Goal: Book appointment/travel/reservation

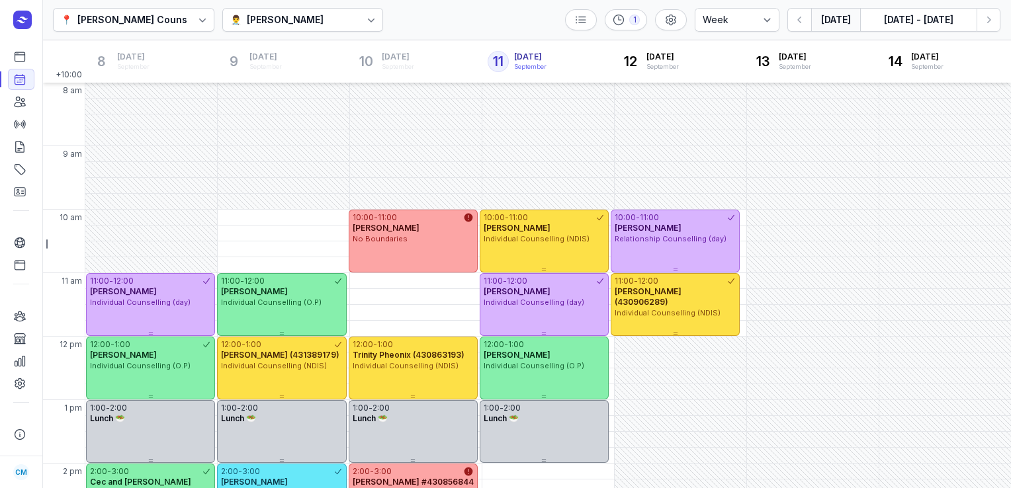
select select "week"
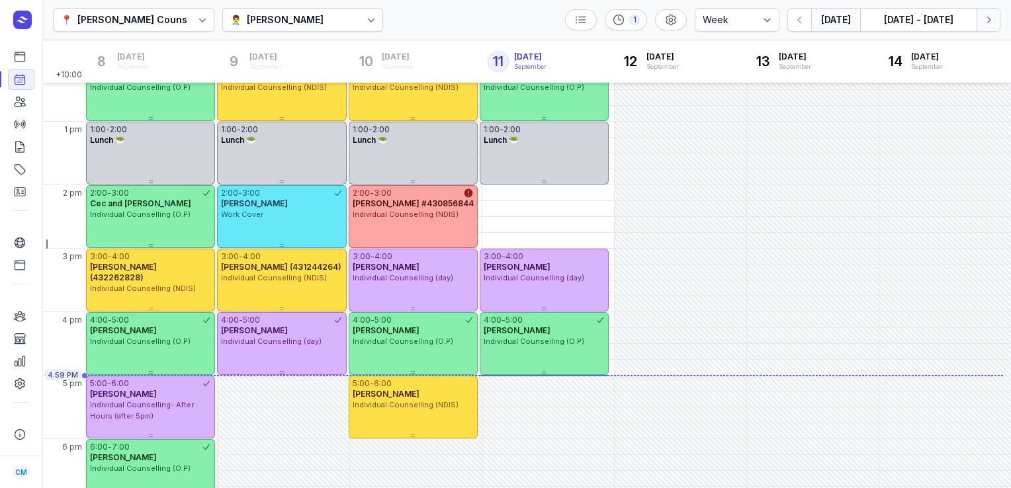
click at [990, 25] on icon "button" at bounding box center [988, 19] width 13 height 13
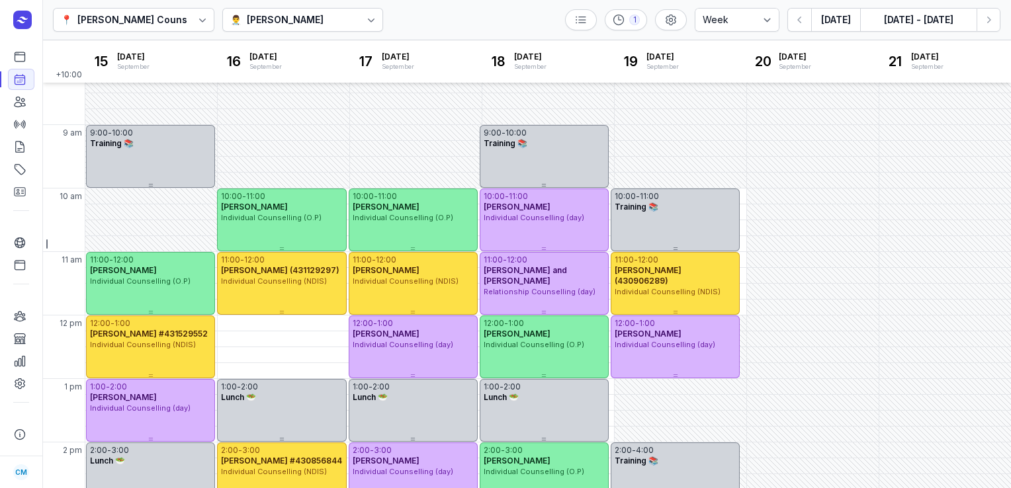
scroll to position [15, 0]
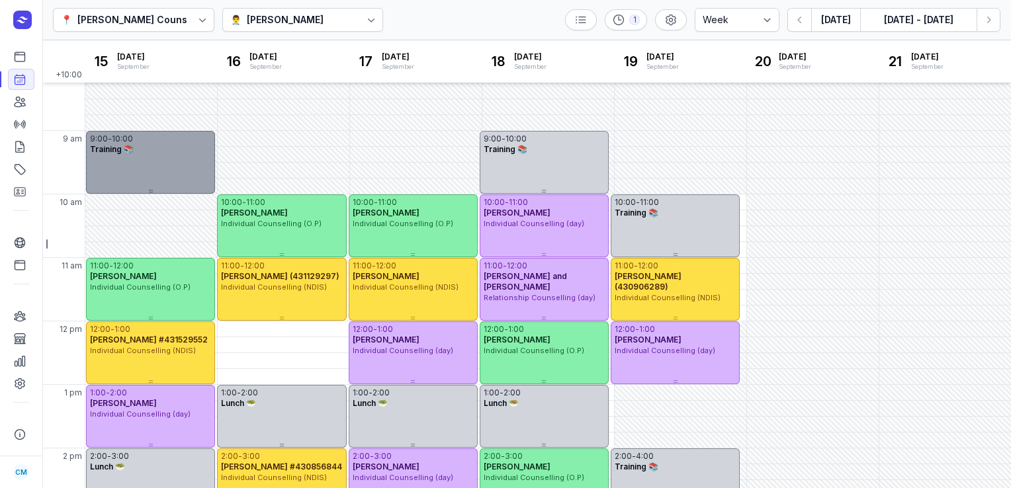
click at [159, 151] on div "Training 📚" at bounding box center [150, 149] width 121 height 11
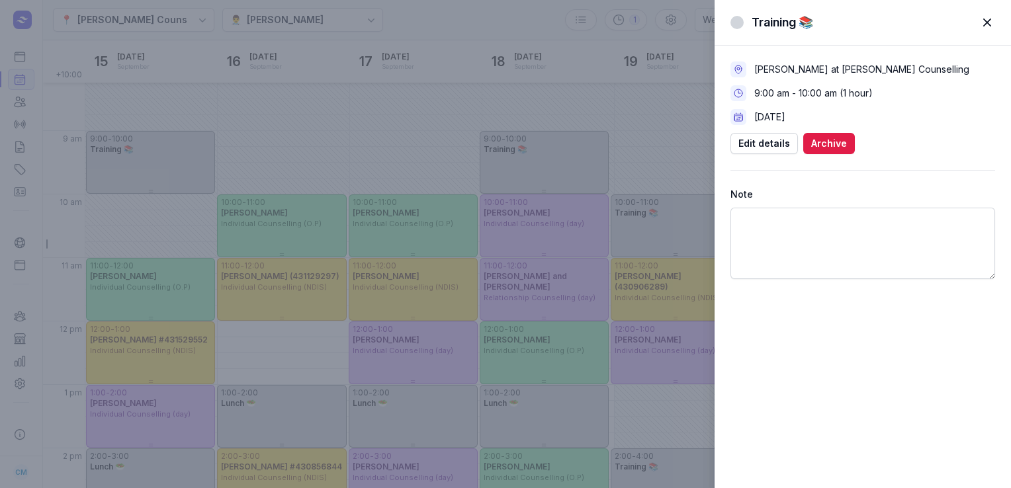
click at [993, 17] on span "button" at bounding box center [987, 22] width 29 height 29
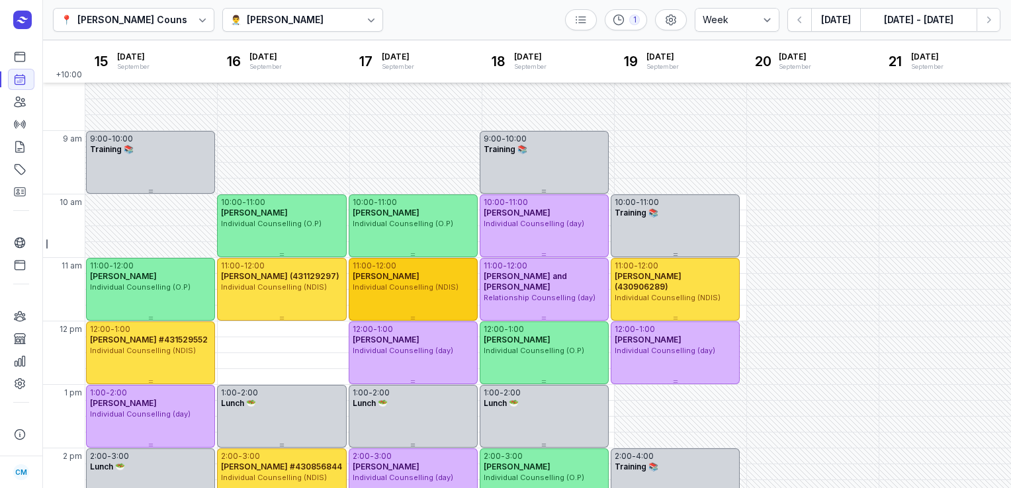
scroll to position [210, 0]
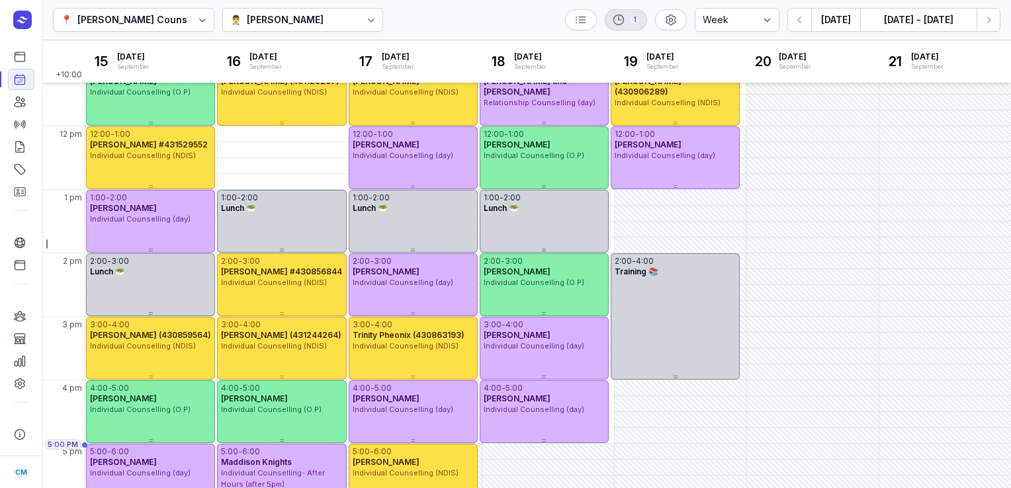
click at [632, 9] on div "1" at bounding box center [626, 19] width 42 height 21
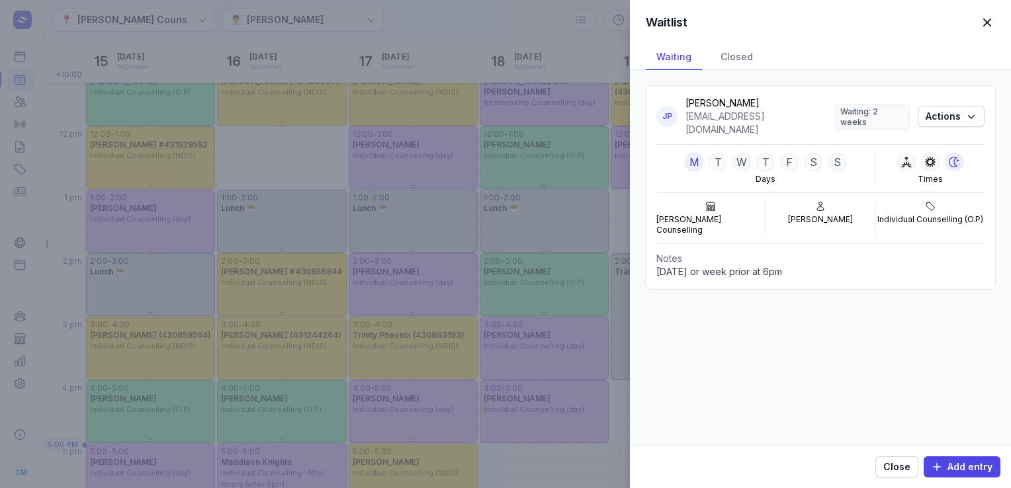
click at [992, 24] on span "button" at bounding box center [987, 22] width 29 height 29
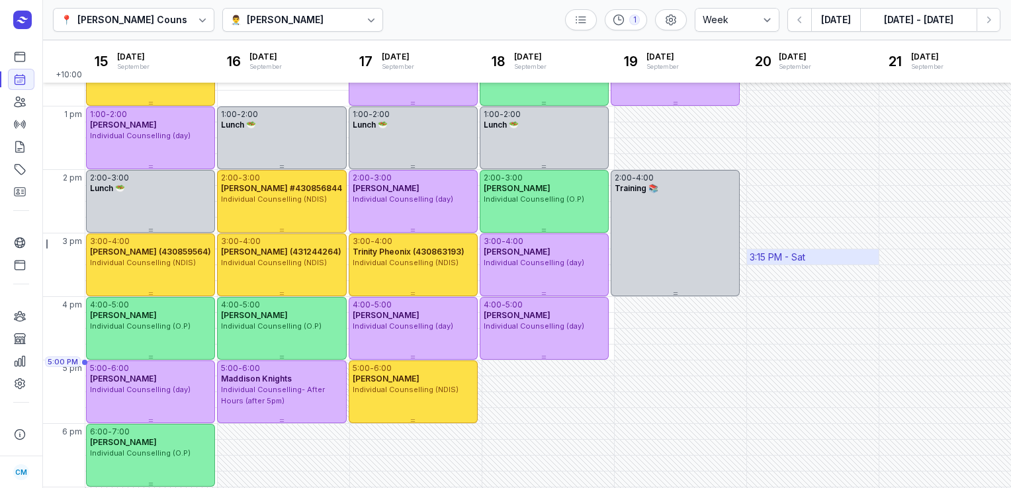
scroll to position [295, 0]
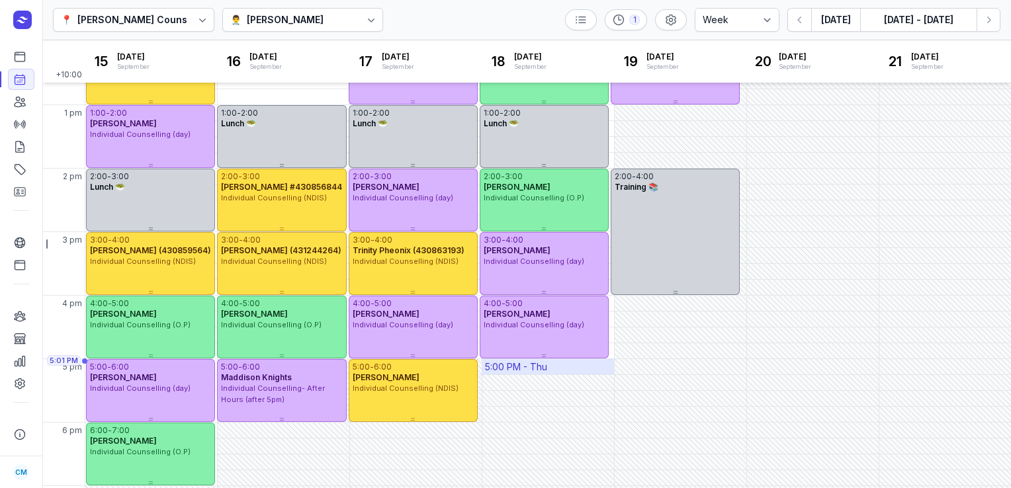
click at [537, 365] on div "5:00 PM - Thu" at bounding box center [516, 367] width 62 height 13
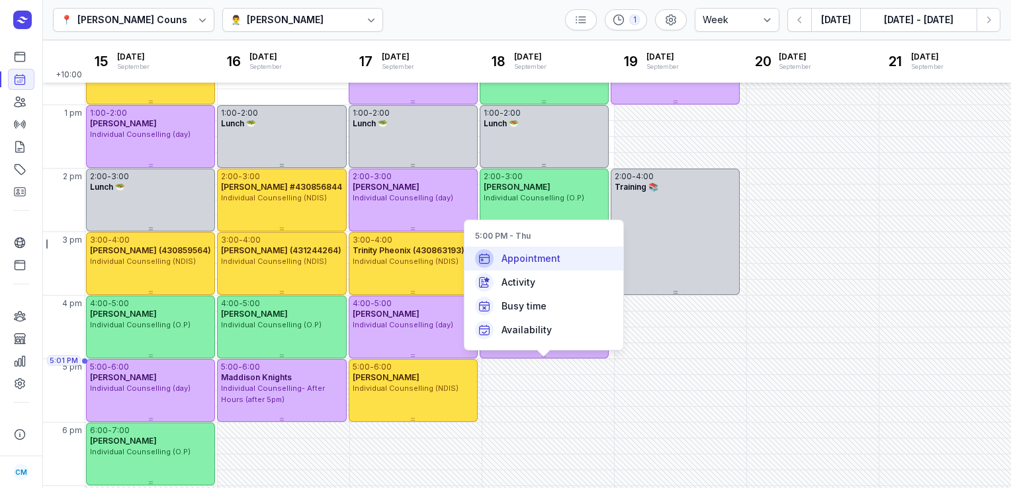
click at [538, 262] on span "Appointment" at bounding box center [531, 258] width 59 height 13
select select
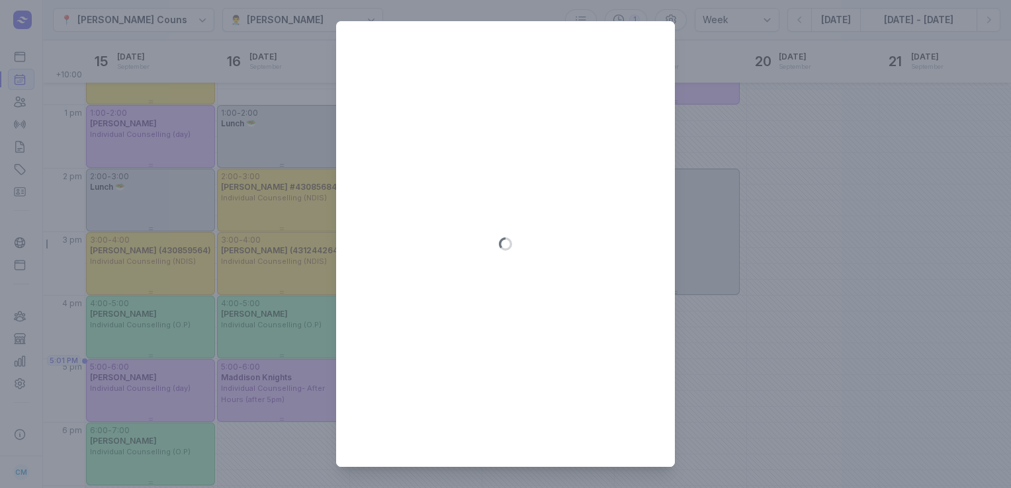
type input "[DATE]"
select select "17:00"
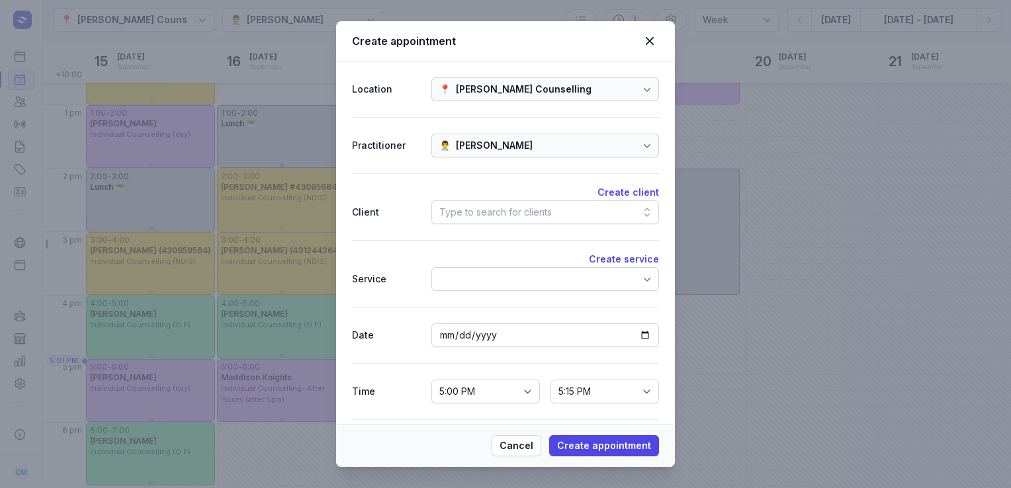
click at [594, 218] on div "Type to search for clients" at bounding box center [546, 213] width 228 height 24
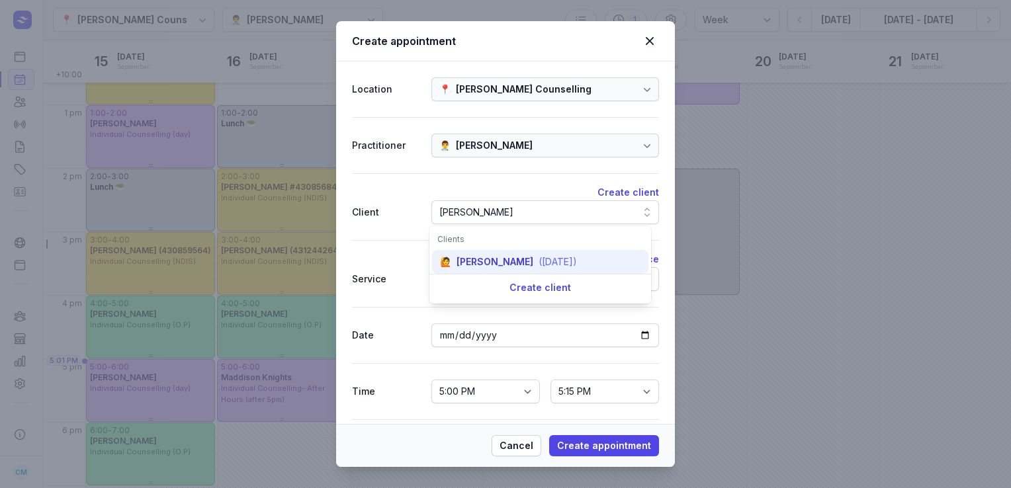
type input "[PERSON_NAME]"
click at [500, 256] on div "[PERSON_NAME]" at bounding box center [495, 261] width 77 height 13
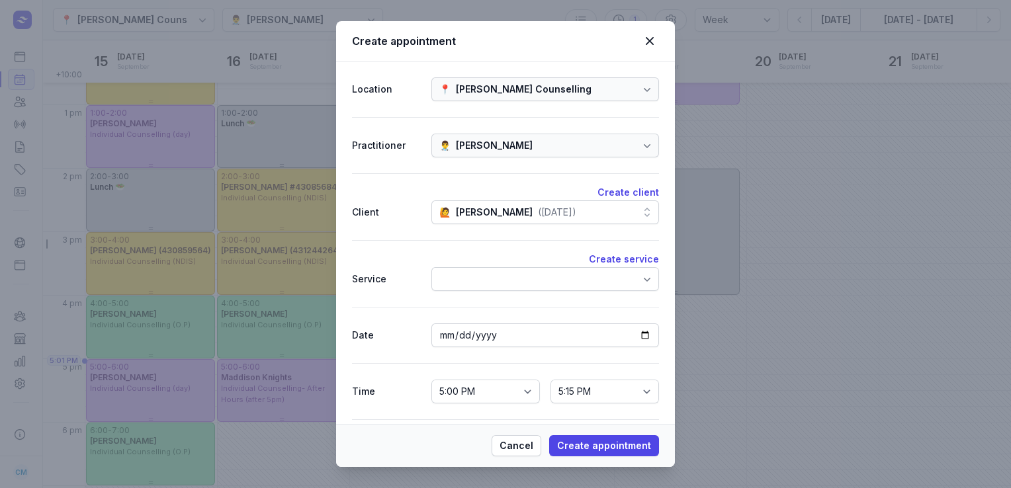
click at [511, 273] on div at bounding box center [546, 279] width 228 height 24
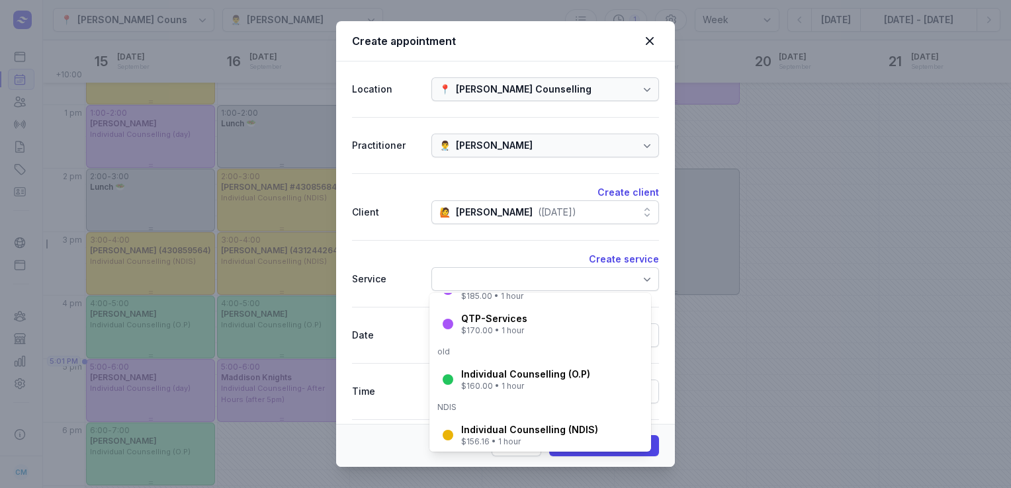
scroll to position [183, 0]
click at [500, 367] on div "Individual Counselling (O.P) $160.00 • 1 hour" at bounding box center [540, 379] width 216 height 34
select select "18:00"
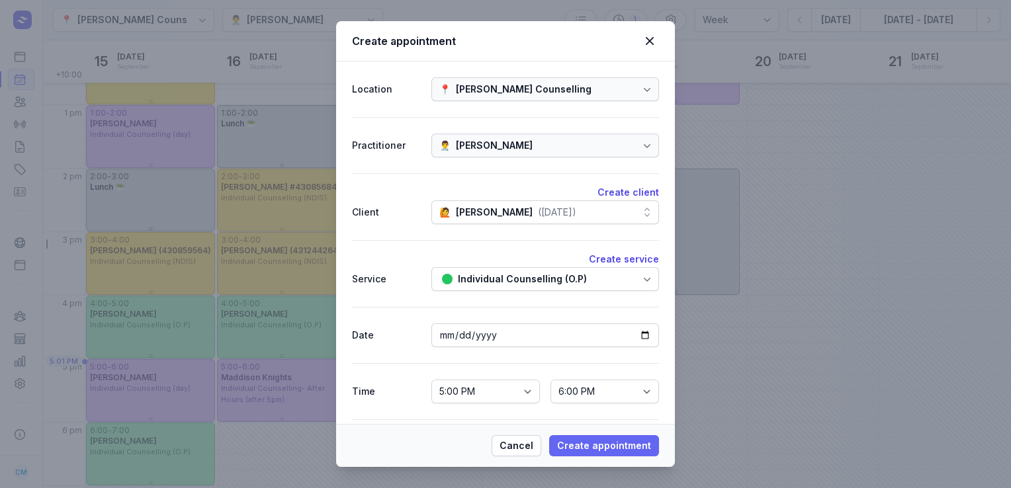
click at [573, 439] on span "Create appointment" at bounding box center [604, 446] width 94 height 16
select select
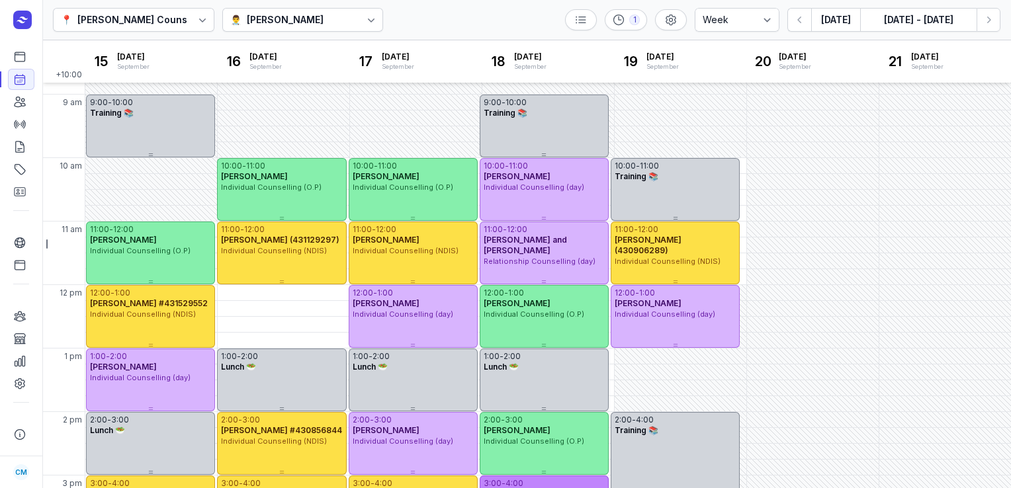
scroll to position [47, 0]
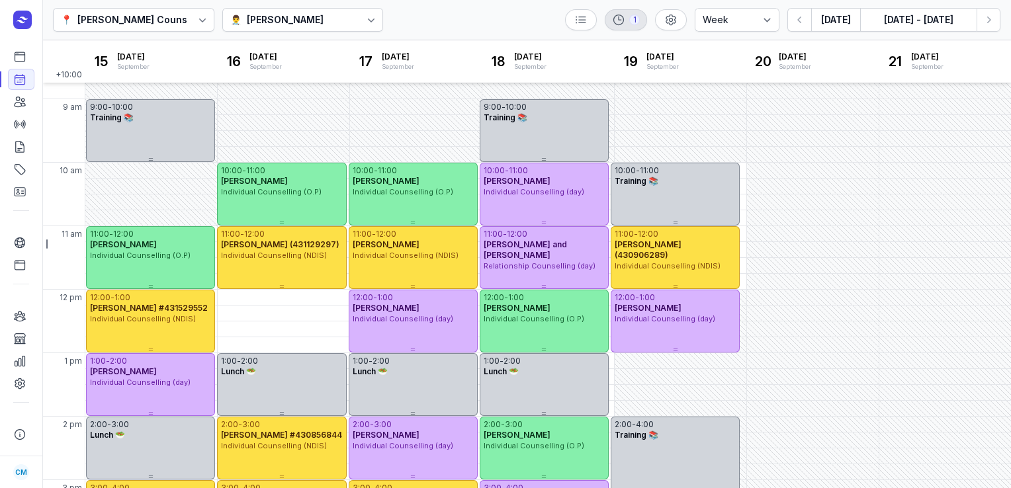
click at [637, 23] on div "1" at bounding box center [634, 20] width 11 height 11
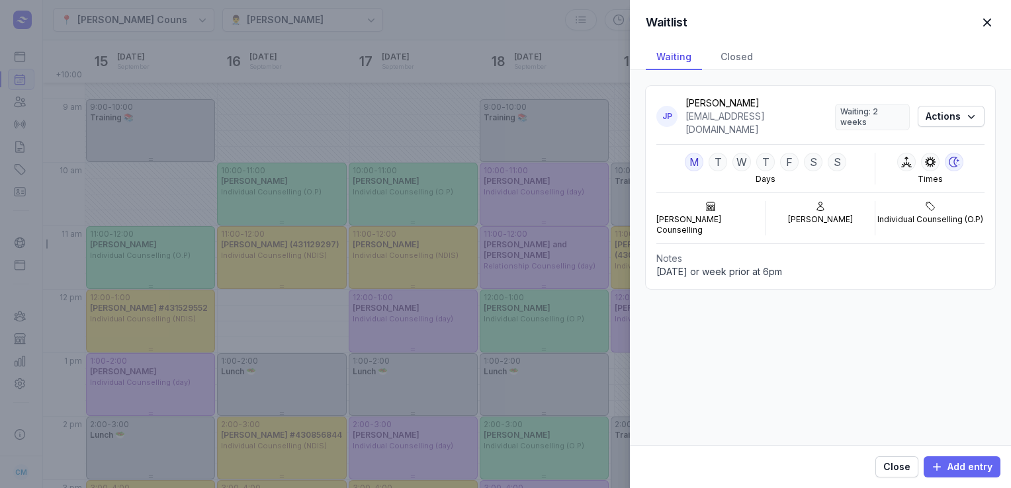
click at [966, 476] on button "Add entry" at bounding box center [962, 467] width 77 height 21
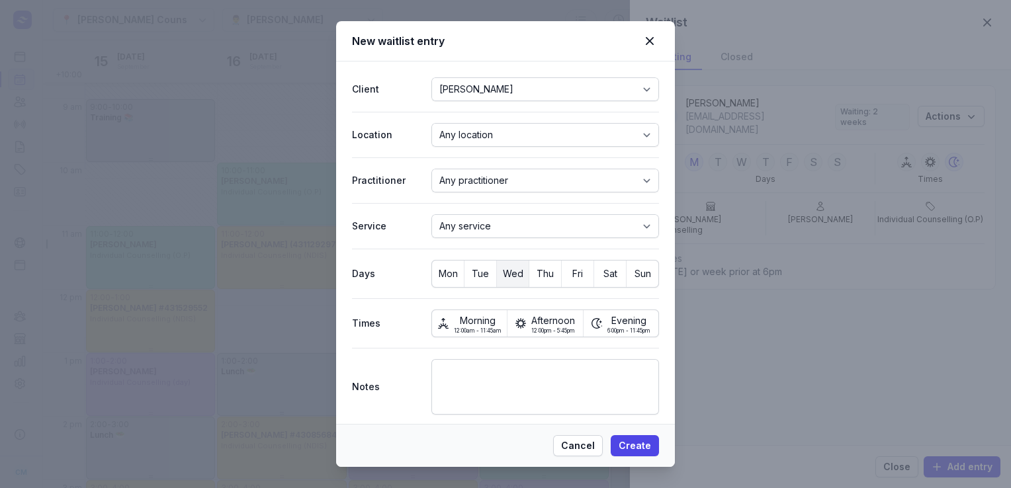
click at [506, 275] on span "Wed" at bounding box center [513, 274] width 32 height 19
click at [535, 277] on span "Thu" at bounding box center [546, 274] width 32 height 19
click at [578, 276] on span "Fri" at bounding box center [578, 274] width 32 height 19
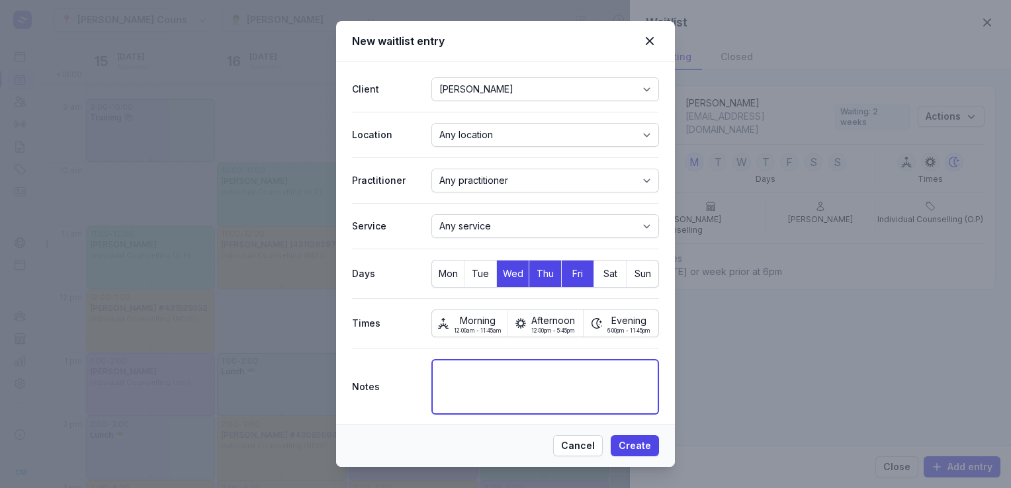
click at [462, 388] on textarea at bounding box center [546, 387] width 228 height 56
type textarea "form 10am safe"
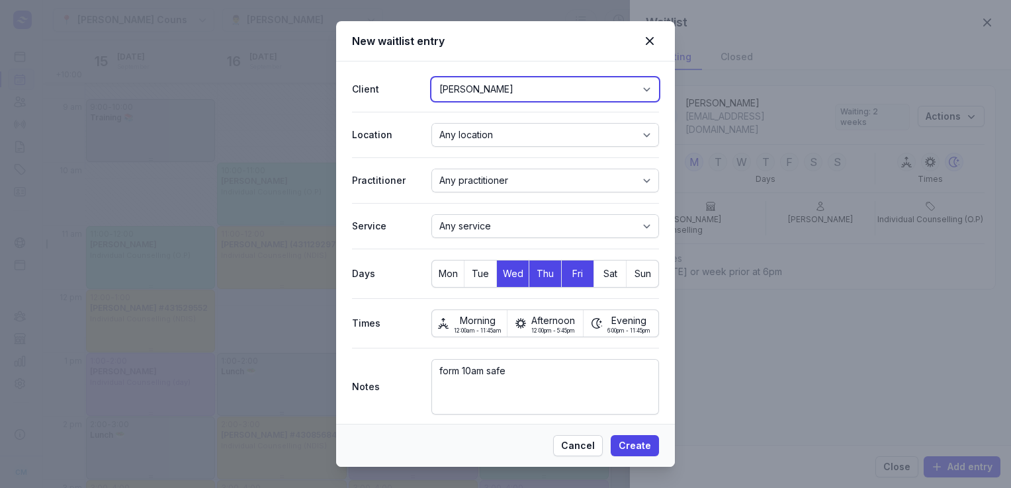
click at [528, 93] on select "[PERSON_NAME] [PERSON_NAME] [PERSON_NAME] [PERSON_NAME] [PERSON_NAME] [PERSON_N…" at bounding box center [546, 89] width 228 height 24
select select "cli_01JKPXP3Q2YCKY374AX7SEWCXM"
click at [432, 77] on select "[PERSON_NAME] [PERSON_NAME] [PERSON_NAME] [PERSON_NAME] [PERSON_NAME] [PERSON_N…" at bounding box center [546, 89] width 228 height 24
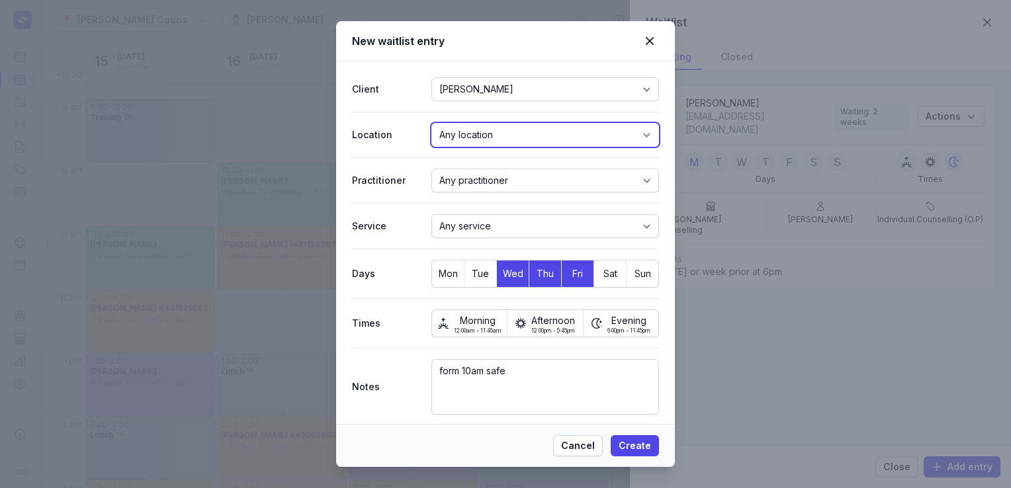
click at [551, 132] on select "Any location [PERSON_NAME] Counselling" at bounding box center [546, 135] width 228 height 24
select select "loc_01J3MBC5WYV0VXDEC5NHAV5R4M"
click at [432, 123] on select "Any location [PERSON_NAME] Counselling" at bounding box center [546, 135] width 228 height 24
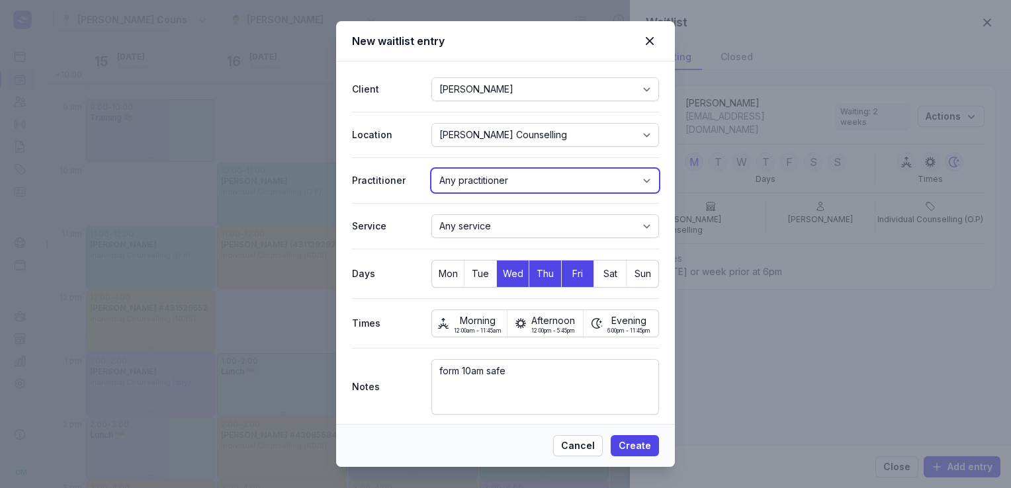
click at [500, 179] on select "Any practitioner [PERSON_NAME] [PERSON_NAME] [PERSON_NAME]" at bounding box center [546, 181] width 228 height 24
select select "pra_01J3MBC620F32B52FEQK5BF7FQ"
click at [432, 169] on select "Any practitioner [PERSON_NAME] [PERSON_NAME] [PERSON_NAME]" at bounding box center [546, 181] width 228 height 24
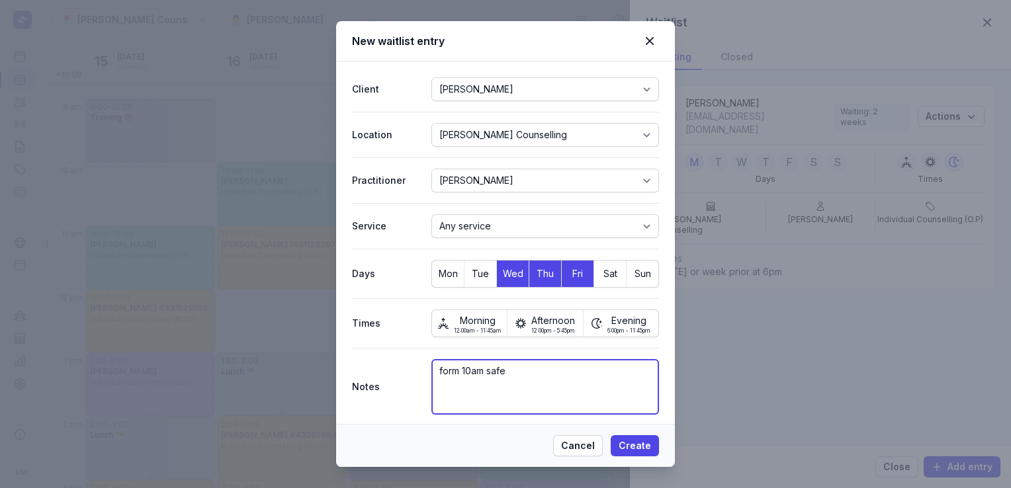
click at [479, 367] on textarea "form 10am safe" at bounding box center [546, 387] width 228 height 56
type textarea "form 10am and onwards safe"
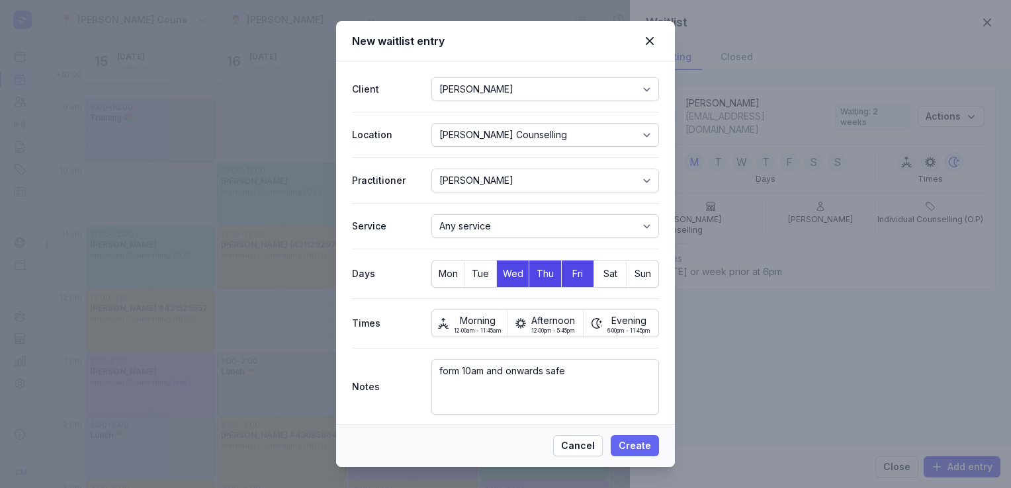
click at [638, 446] on span "Create" at bounding box center [635, 446] width 32 height 16
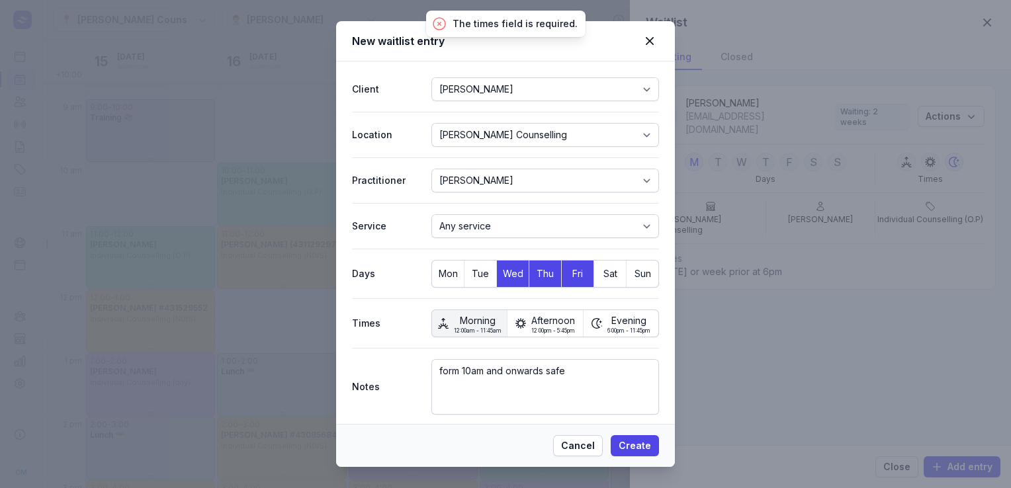
click at [480, 324] on span "Morning" at bounding box center [478, 321] width 48 height 15
click at [531, 328] on span "12:00pm - 5:45pm" at bounding box center [553, 330] width 44 height 5
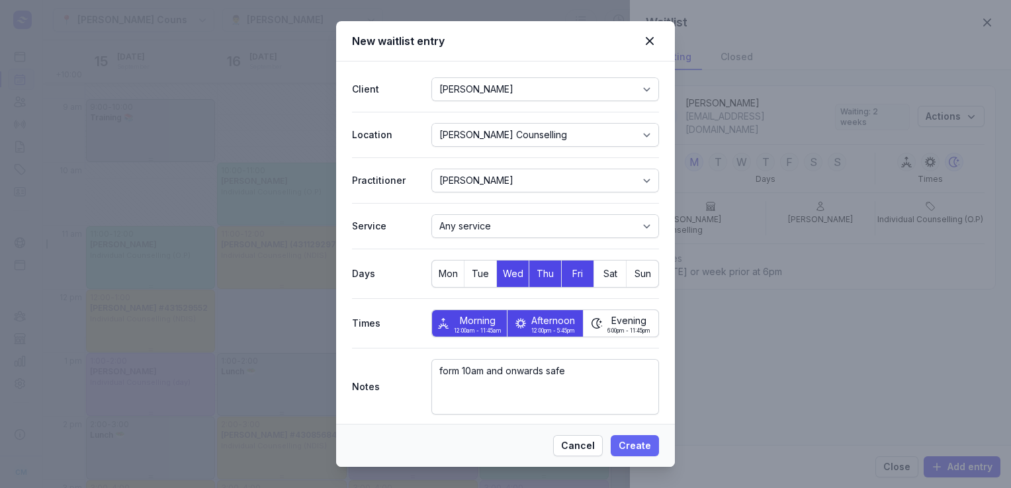
click at [635, 446] on span "Create" at bounding box center [635, 446] width 32 height 16
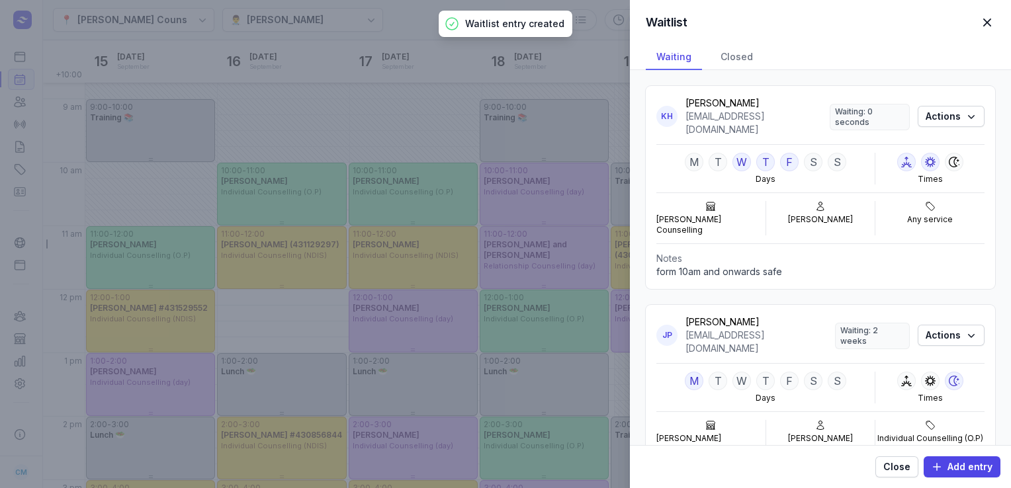
click at [993, 25] on span "button" at bounding box center [987, 22] width 29 height 29
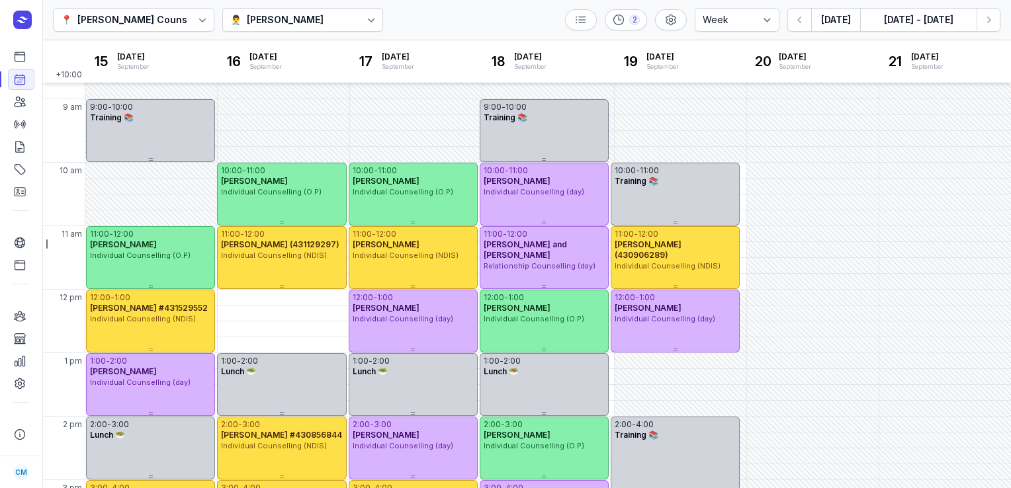
click at [365, 17] on icon at bounding box center [371, 19] width 13 height 13
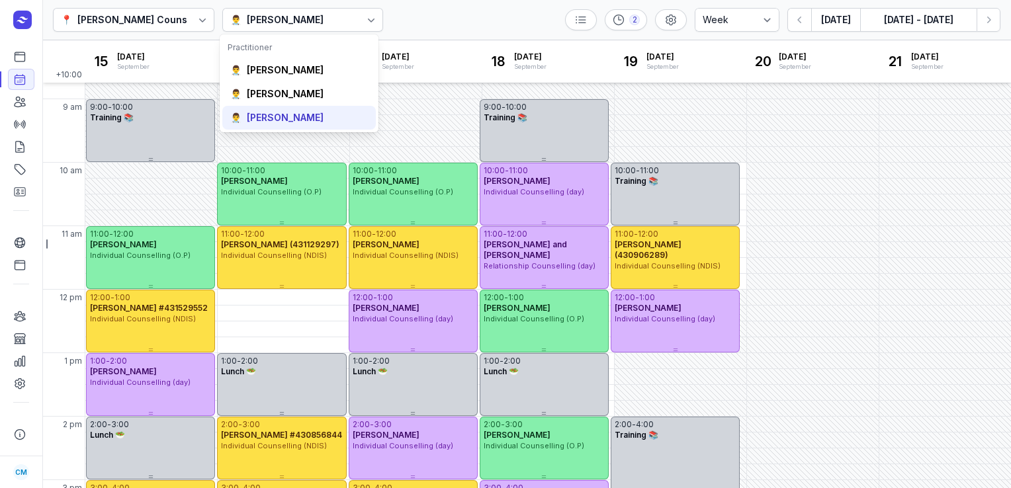
click at [294, 115] on div "[PERSON_NAME]" at bounding box center [285, 117] width 77 height 13
